Goal: Task Accomplishment & Management: Complete application form

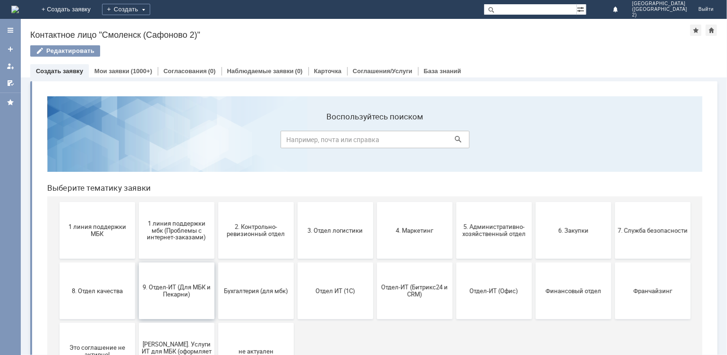
click at [185, 291] on span "9. Отдел-ИТ (Для МБК и Пекарни)" at bounding box center [176, 291] width 70 height 14
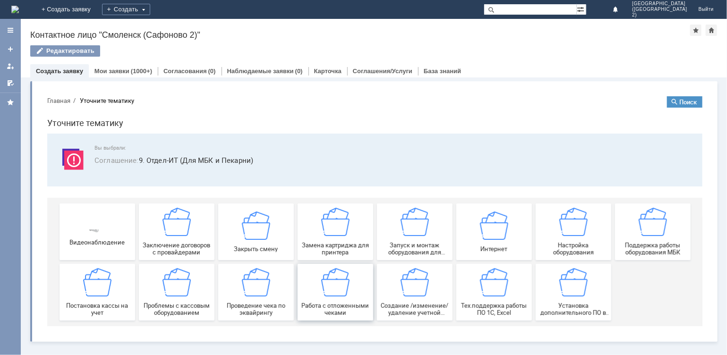
click at [363, 303] on span "Работа с отложенными чеками" at bounding box center [335, 309] width 70 height 14
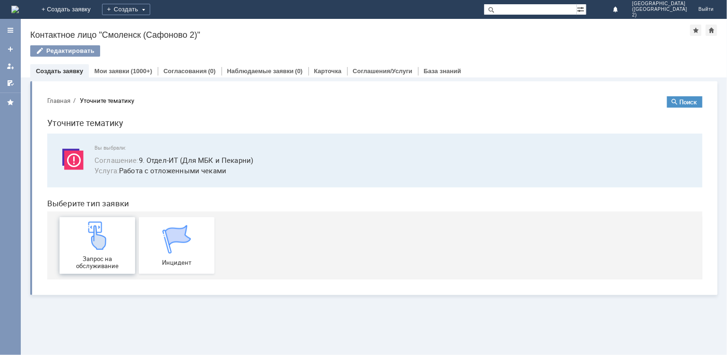
click at [104, 249] on div "Запрос на обслуживание" at bounding box center [97, 245] width 70 height 48
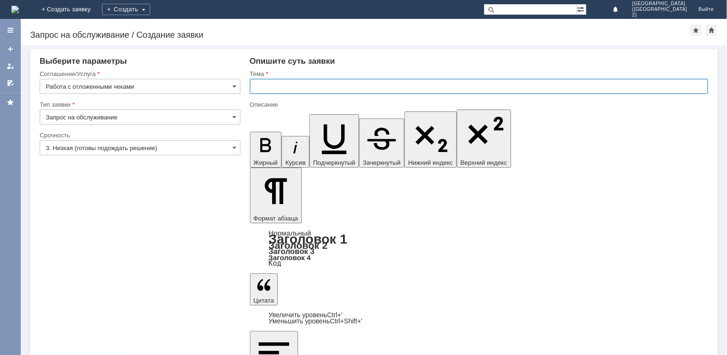
click at [295, 85] on input "text" at bounding box center [479, 86] width 459 height 15
type input "отмена чека"
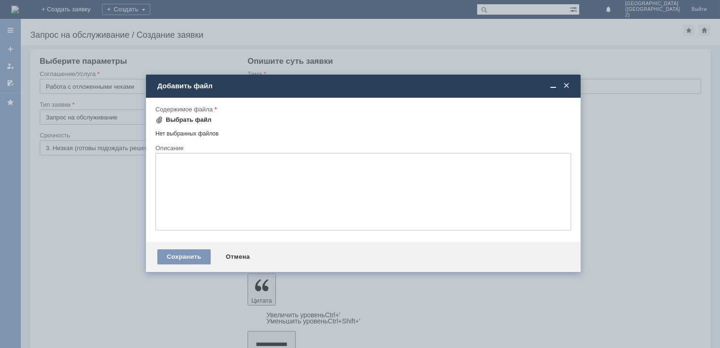
click at [194, 116] on div "Выбрать файл" at bounding box center [189, 120] width 46 height 8
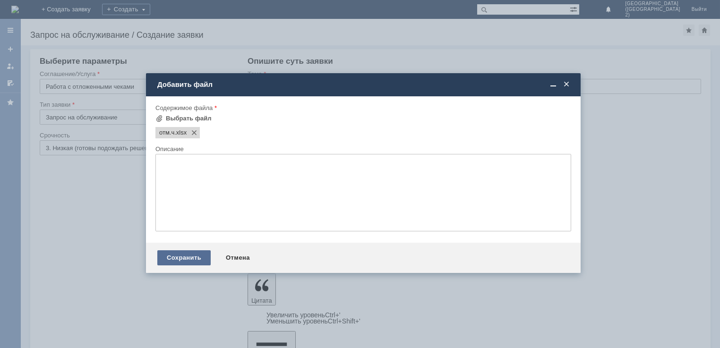
click at [176, 256] on div "Сохранить" at bounding box center [183, 258] width 53 height 15
